Goal: Transaction & Acquisition: Purchase product/service

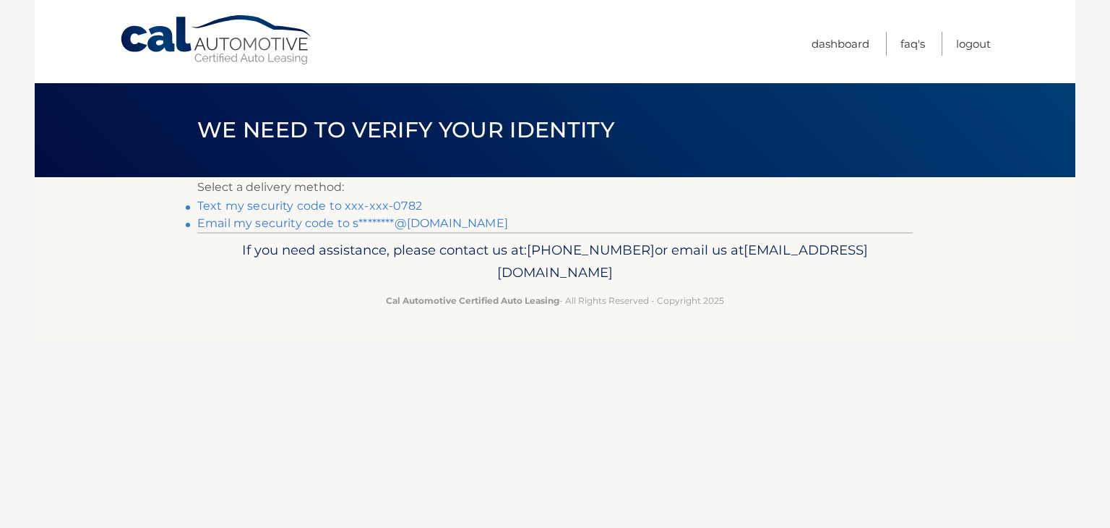
click at [372, 202] on link "Text my security code to xxx-xxx-0782" at bounding box center [309, 206] width 225 height 14
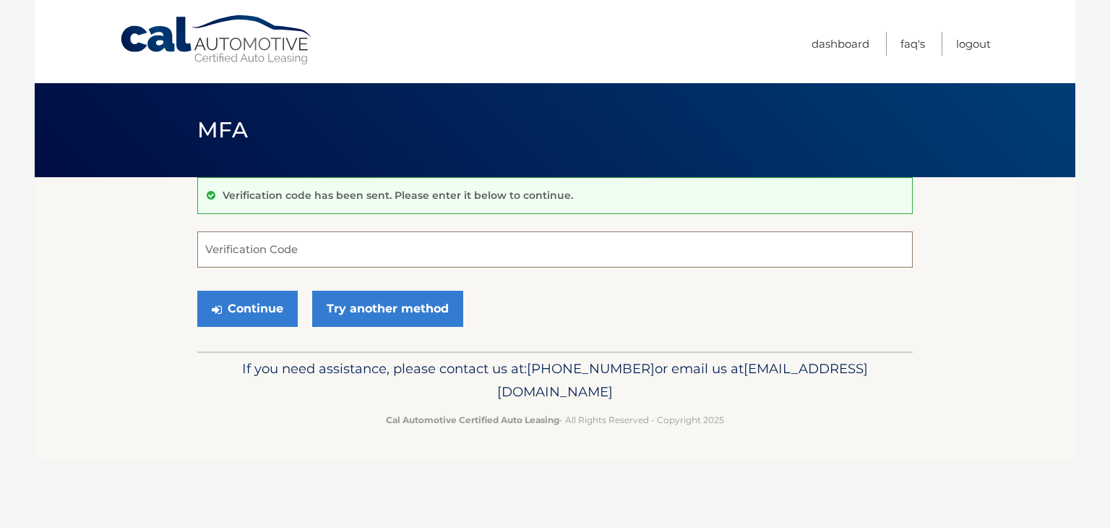
click at [534, 255] on input "Verification Code" at bounding box center [555, 249] width 716 height 36
type input "596712"
click at [283, 299] on button "Continue" at bounding box center [247, 309] width 100 height 36
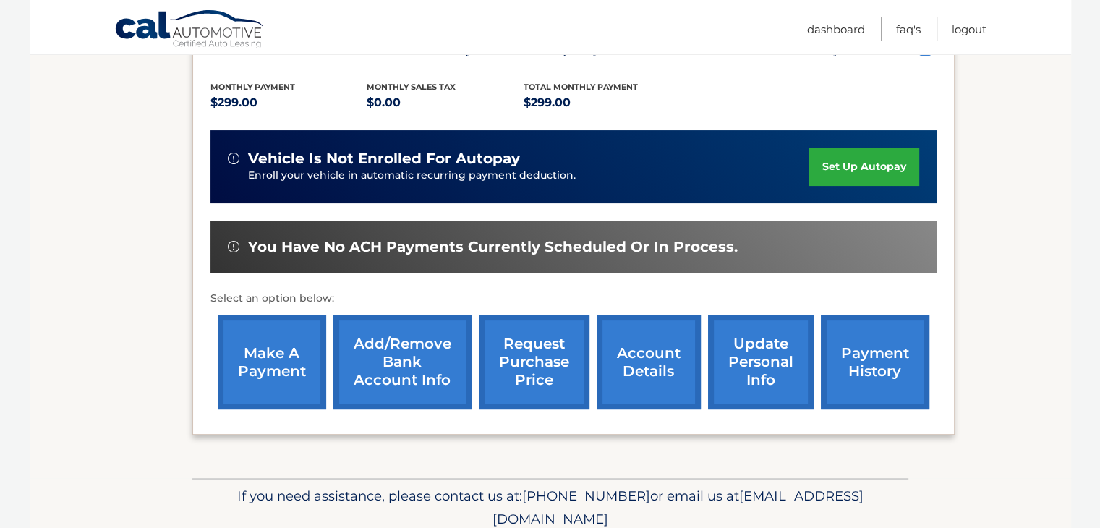
scroll to position [289, 0]
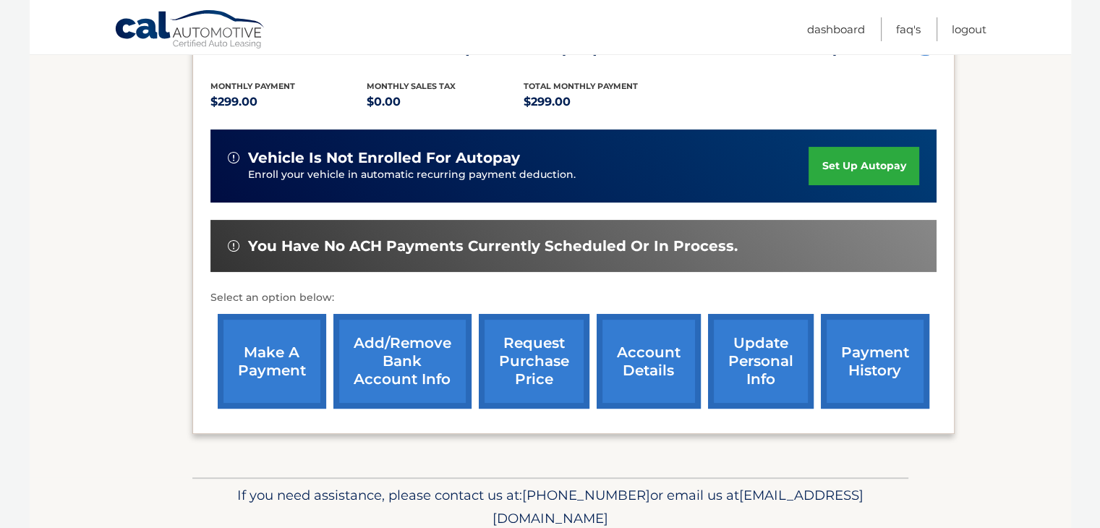
click at [294, 365] on link "make a payment" at bounding box center [272, 361] width 108 height 95
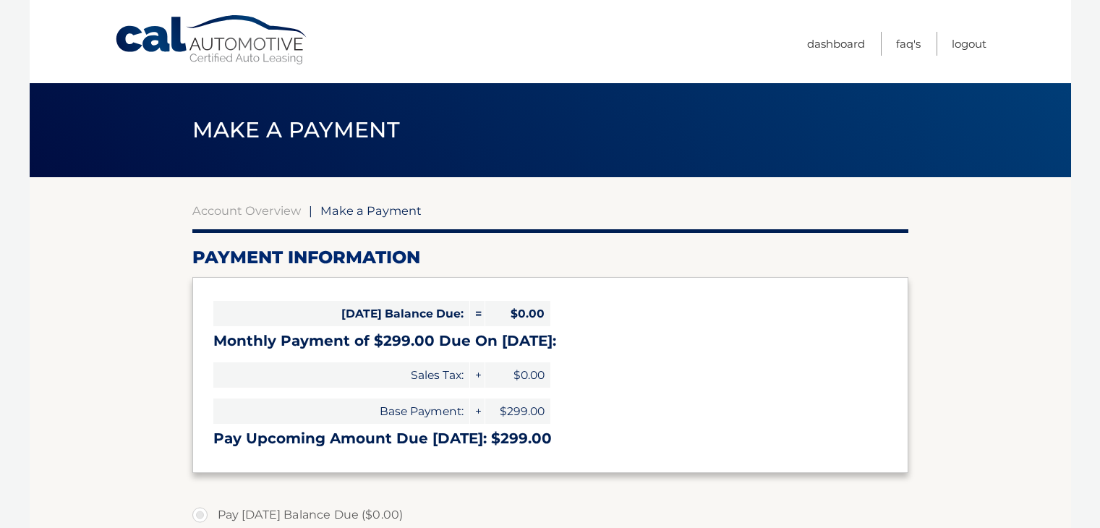
select select "MjVlZDM0ZGUtY2M5Ny00NTI1LWE2NmYtZjAyZDI1ZjhkOTUy"
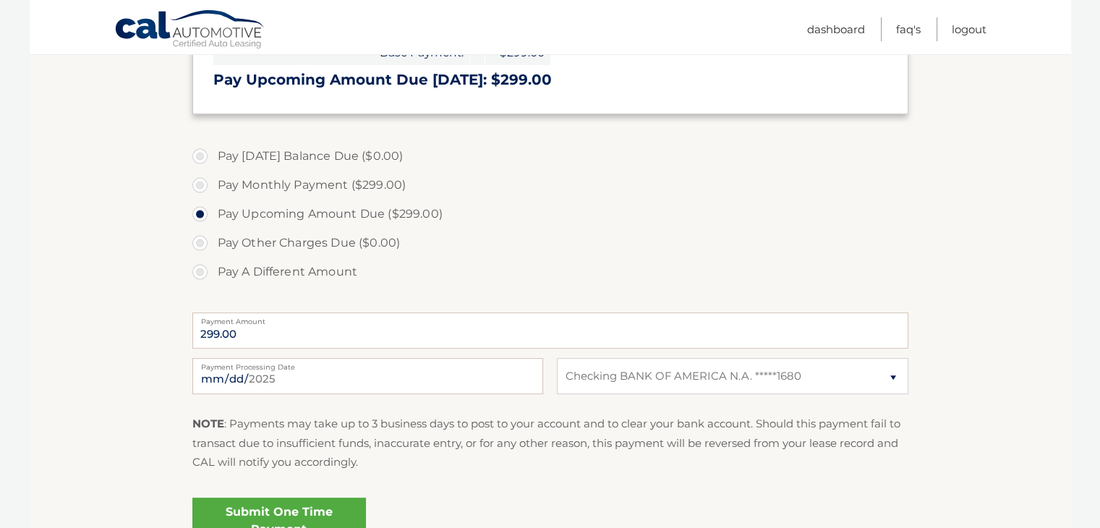
scroll to position [359, 0]
click at [661, 377] on select "Select Bank Account Checking BANK OF AMERICA N.A. *****1680" at bounding box center [732, 375] width 351 height 36
click at [557, 357] on select "Select Bank Account Checking BANK OF AMERICA N.A. *****1680" at bounding box center [732, 375] width 351 height 36
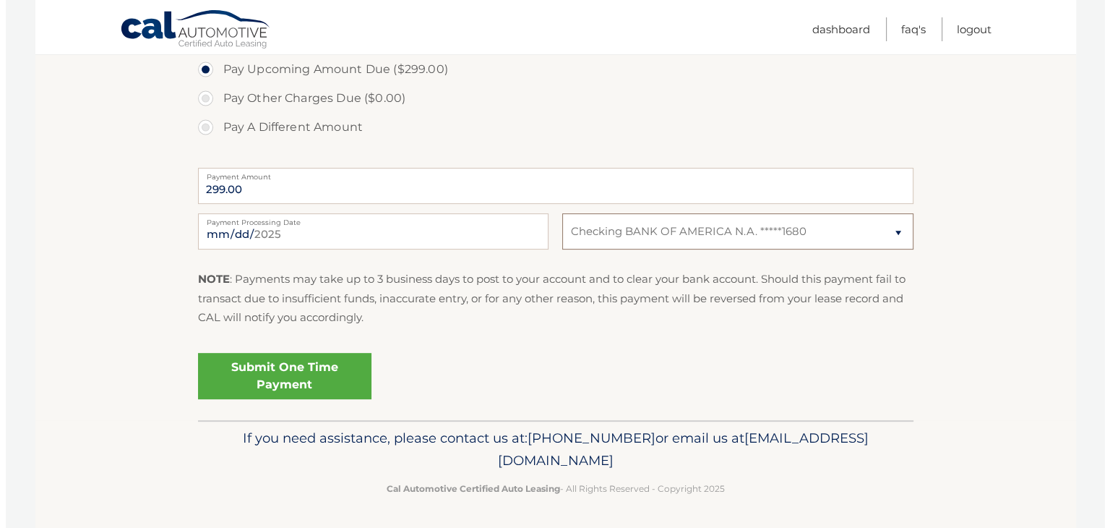
scroll to position [503, 0]
click at [314, 372] on link "Submit One Time Payment" at bounding box center [279, 376] width 174 height 46
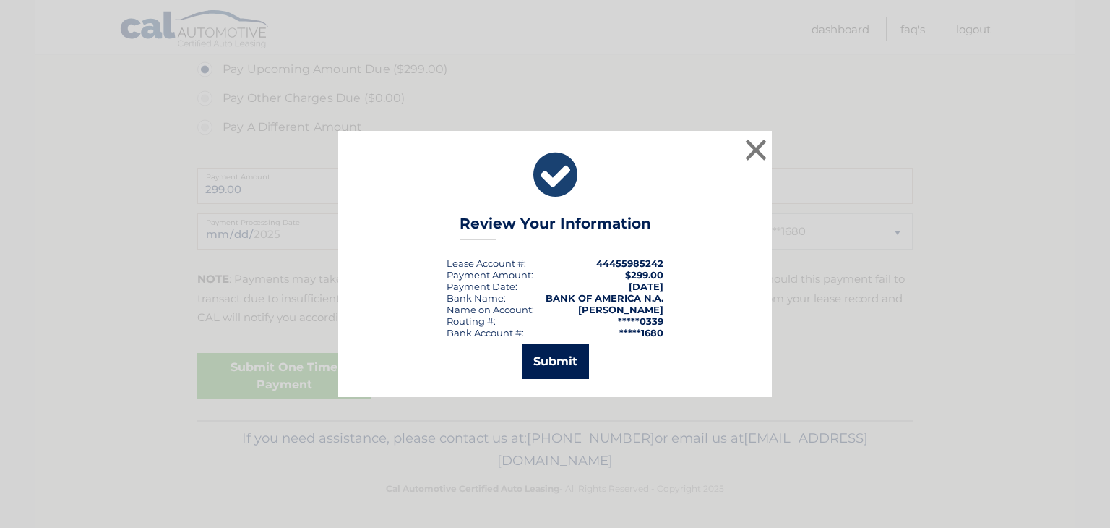
click at [554, 360] on button "Submit" at bounding box center [555, 361] width 67 height 35
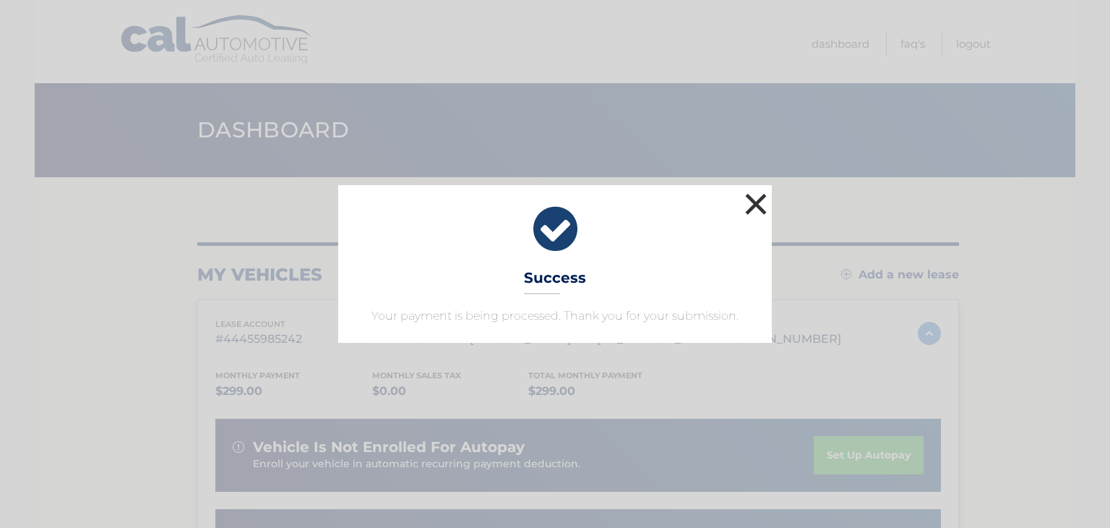
click at [765, 203] on button "×" at bounding box center [756, 203] width 29 height 29
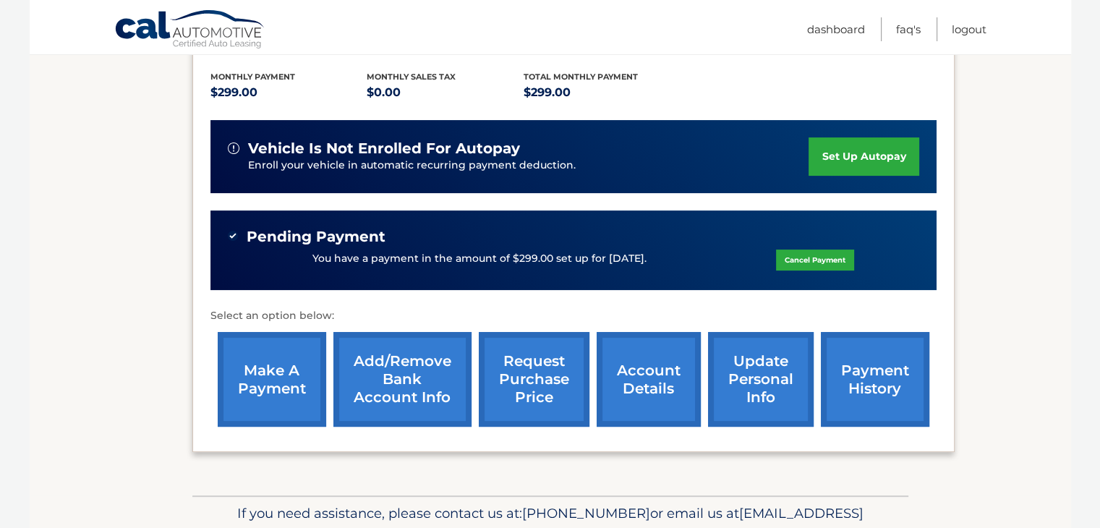
scroll to position [299, 0]
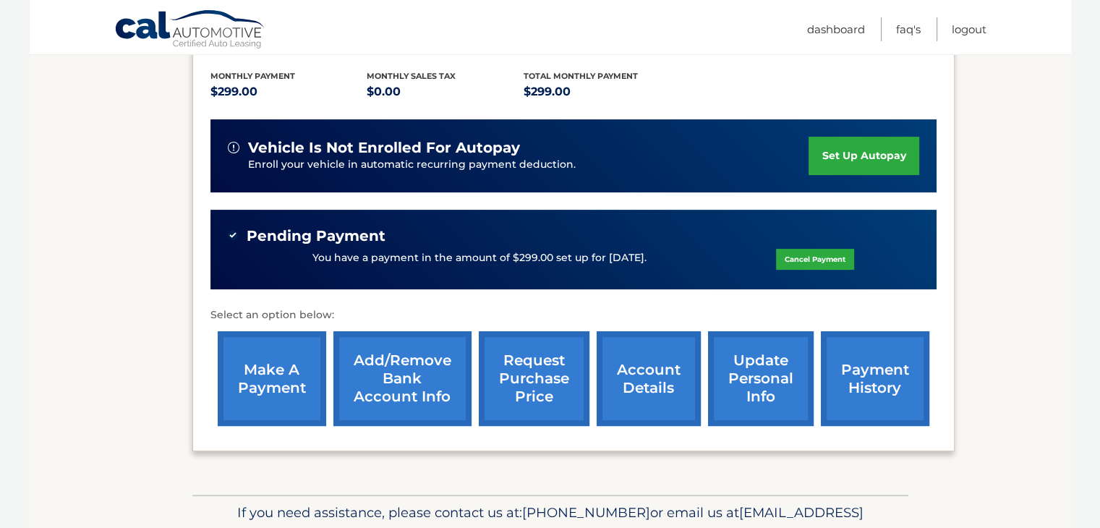
click at [851, 375] on link "payment history" at bounding box center [875, 378] width 108 height 95
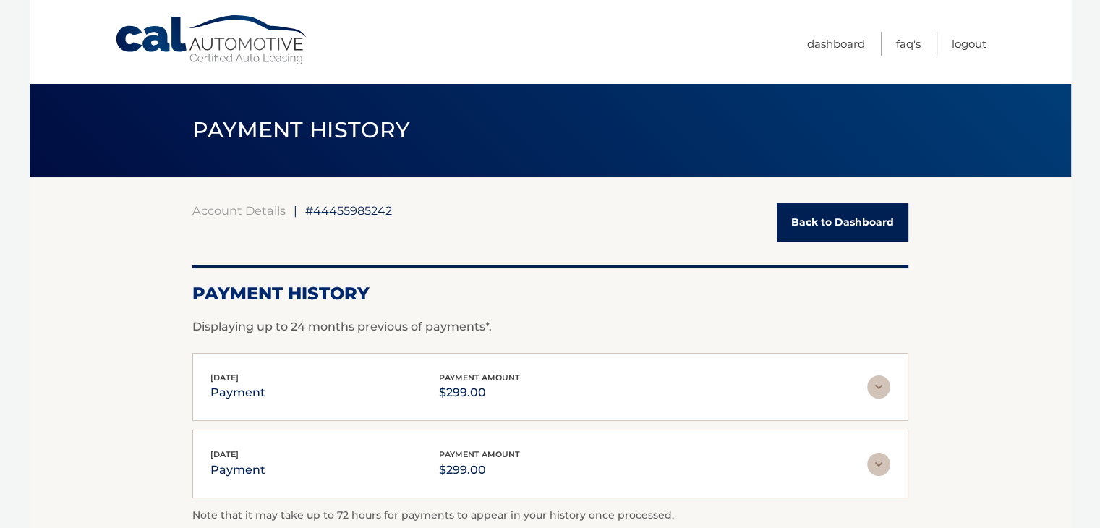
click at [840, 225] on link "Back to Dashboard" at bounding box center [842, 222] width 132 height 38
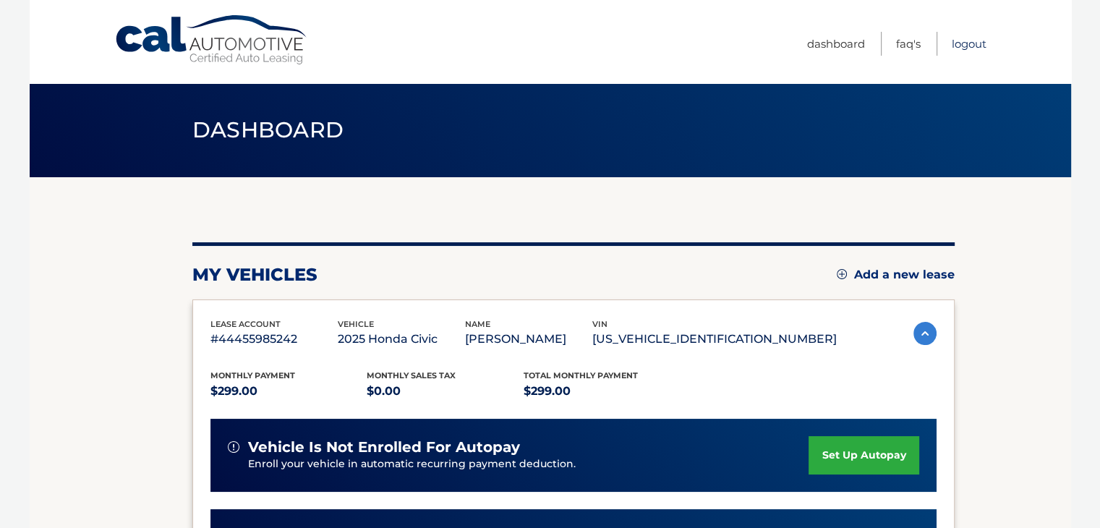
click at [966, 44] on link "Logout" at bounding box center [968, 44] width 35 height 24
